Goal: Navigation & Orientation: Find specific page/section

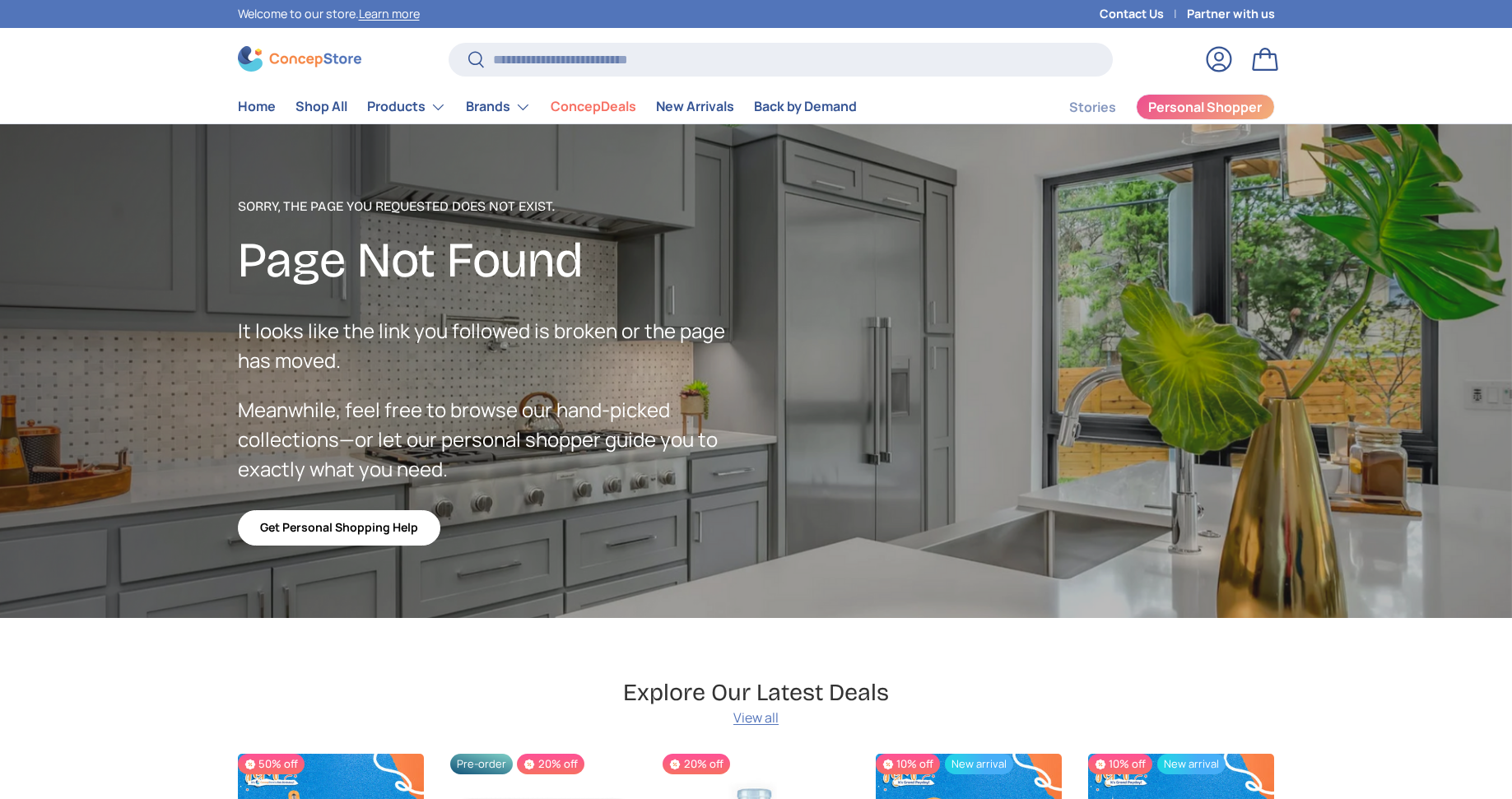
scroll to position [3957, 6727]
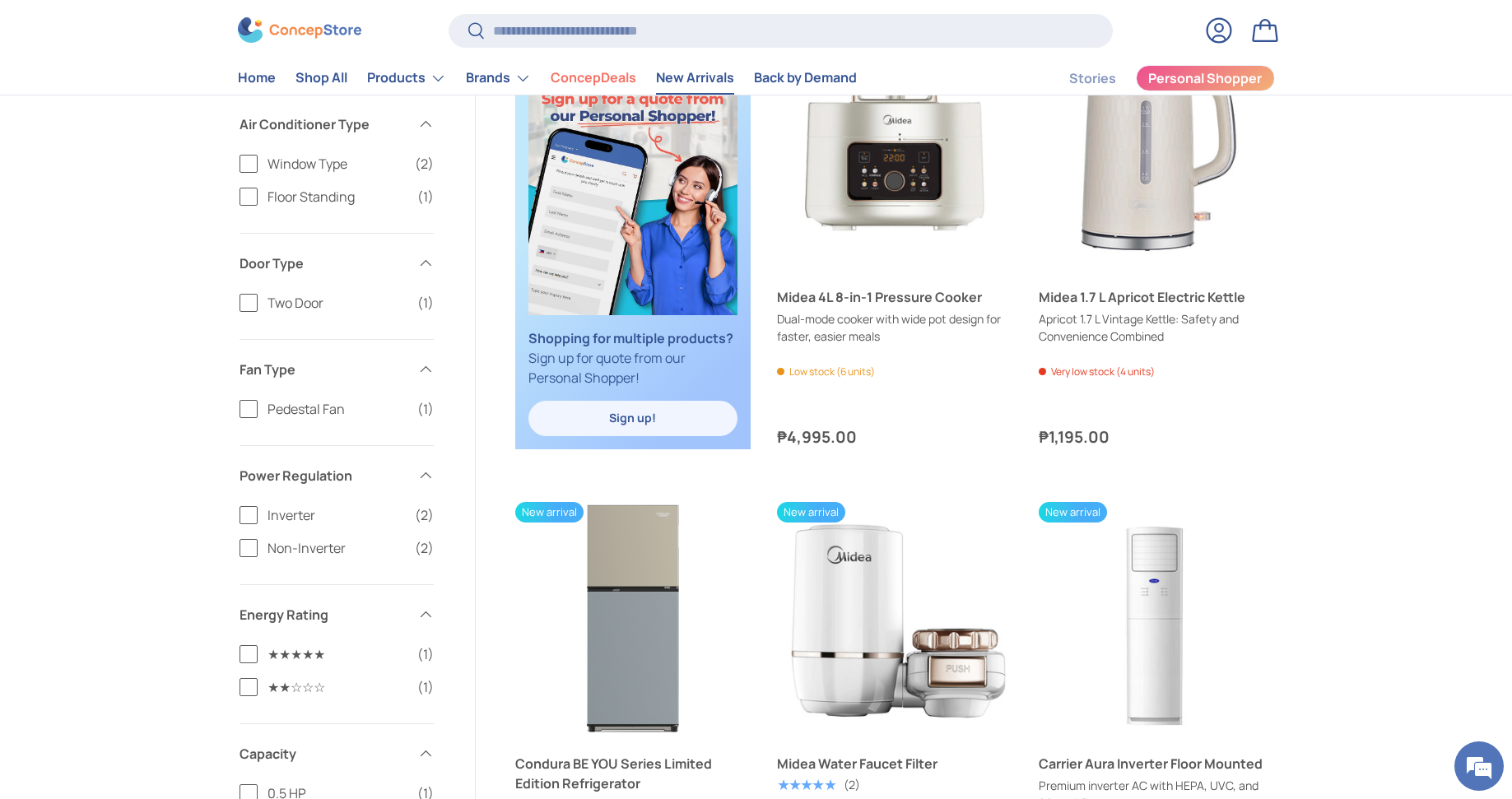
click at [1342, 343] on div "Filter Filter & Sort Sort by Featured Featured Best selling Alphabetically, A-Z…" at bounding box center [756, 651] width 1512 height 2315
